Goal: Task Accomplishment & Management: Manage account settings

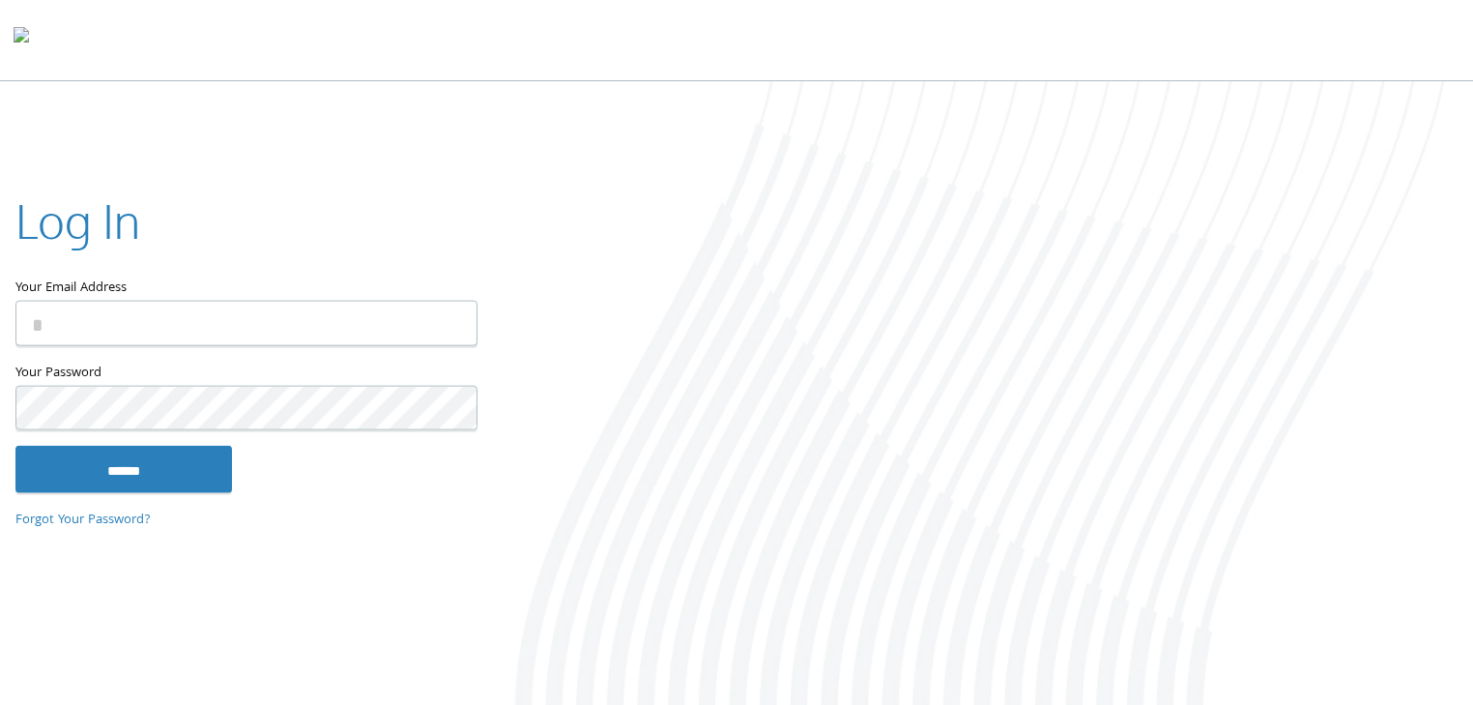
click at [135, 321] on input "Your Email Address" at bounding box center [246, 323] width 462 height 45
type input "**********"
click at [15, 446] on input "******" at bounding box center [123, 469] width 217 height 46
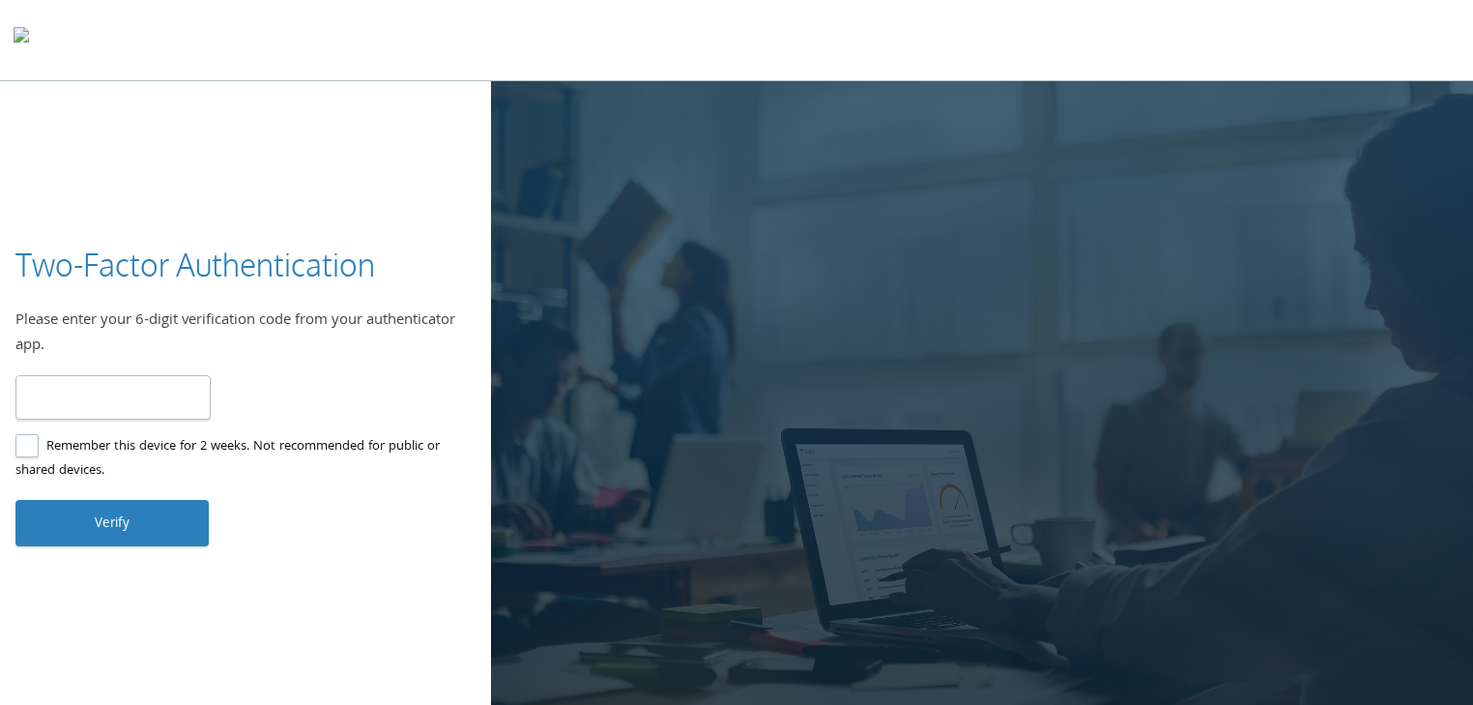
type input "******"
